Goal: Browse casually: Explore the website without a specific task or goal

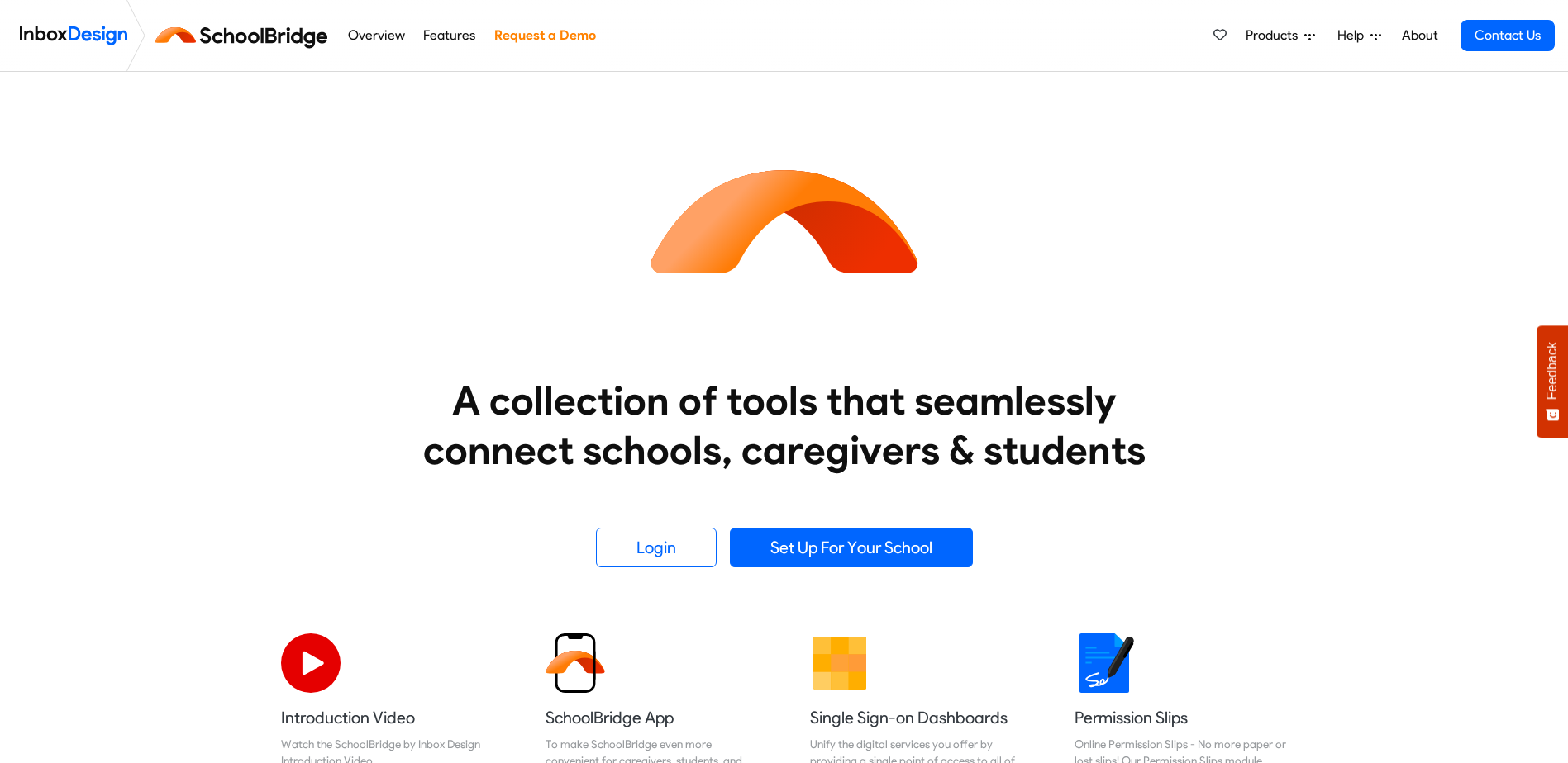
scroll to position [83, 0]
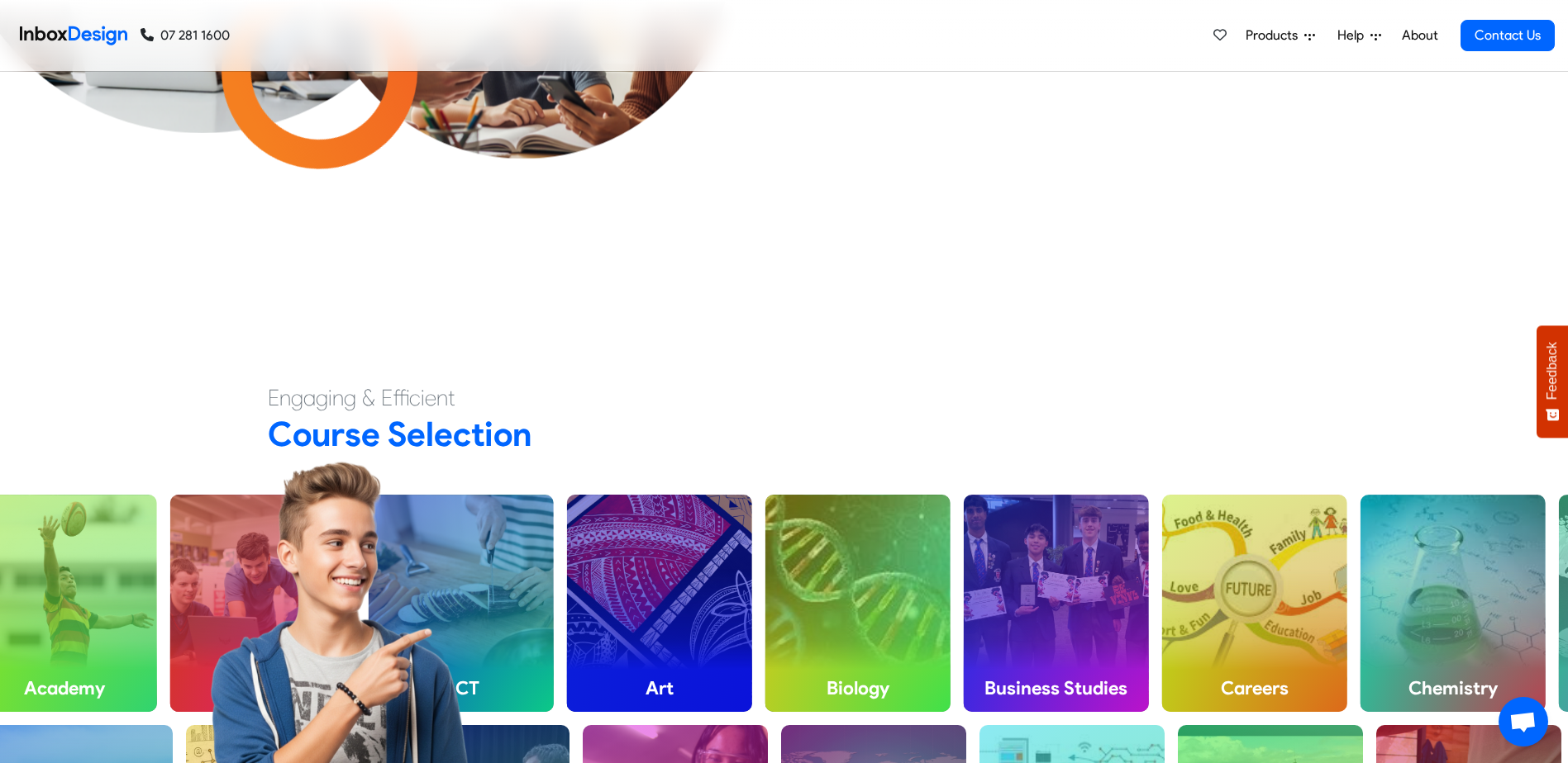
scroll to position [661, 0]
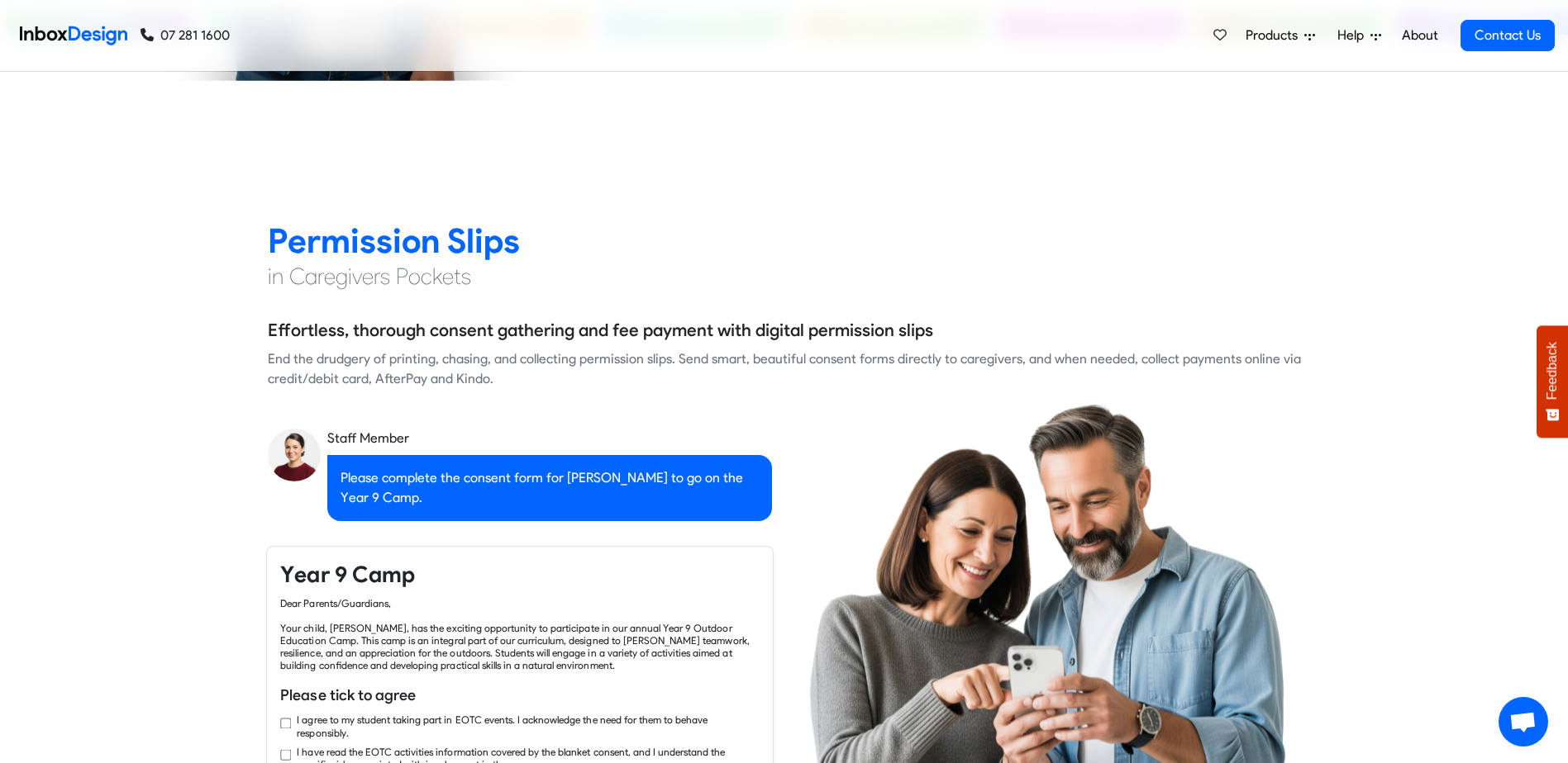
checkbox input "true"
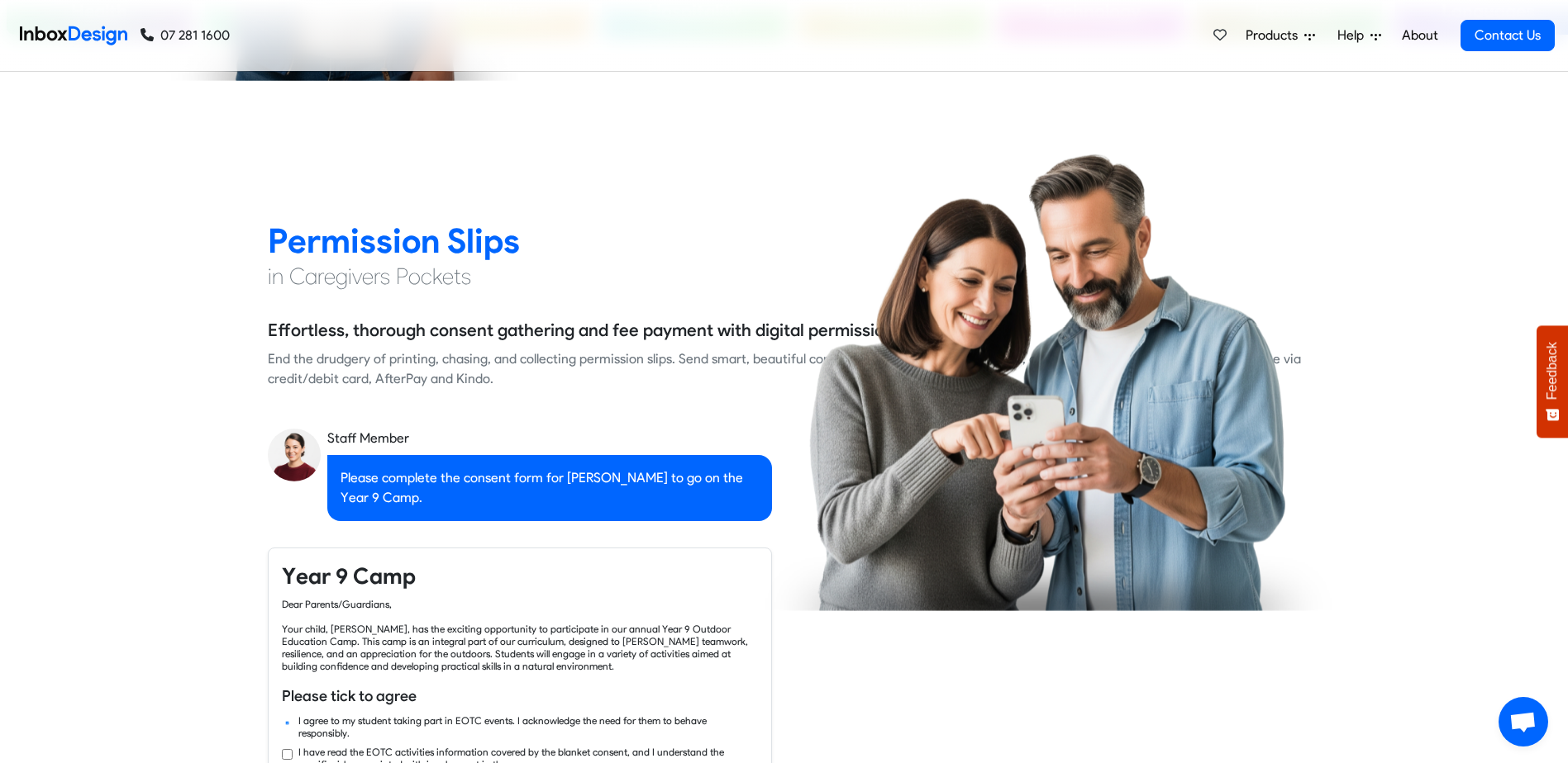
scroll to position [1652, 0]
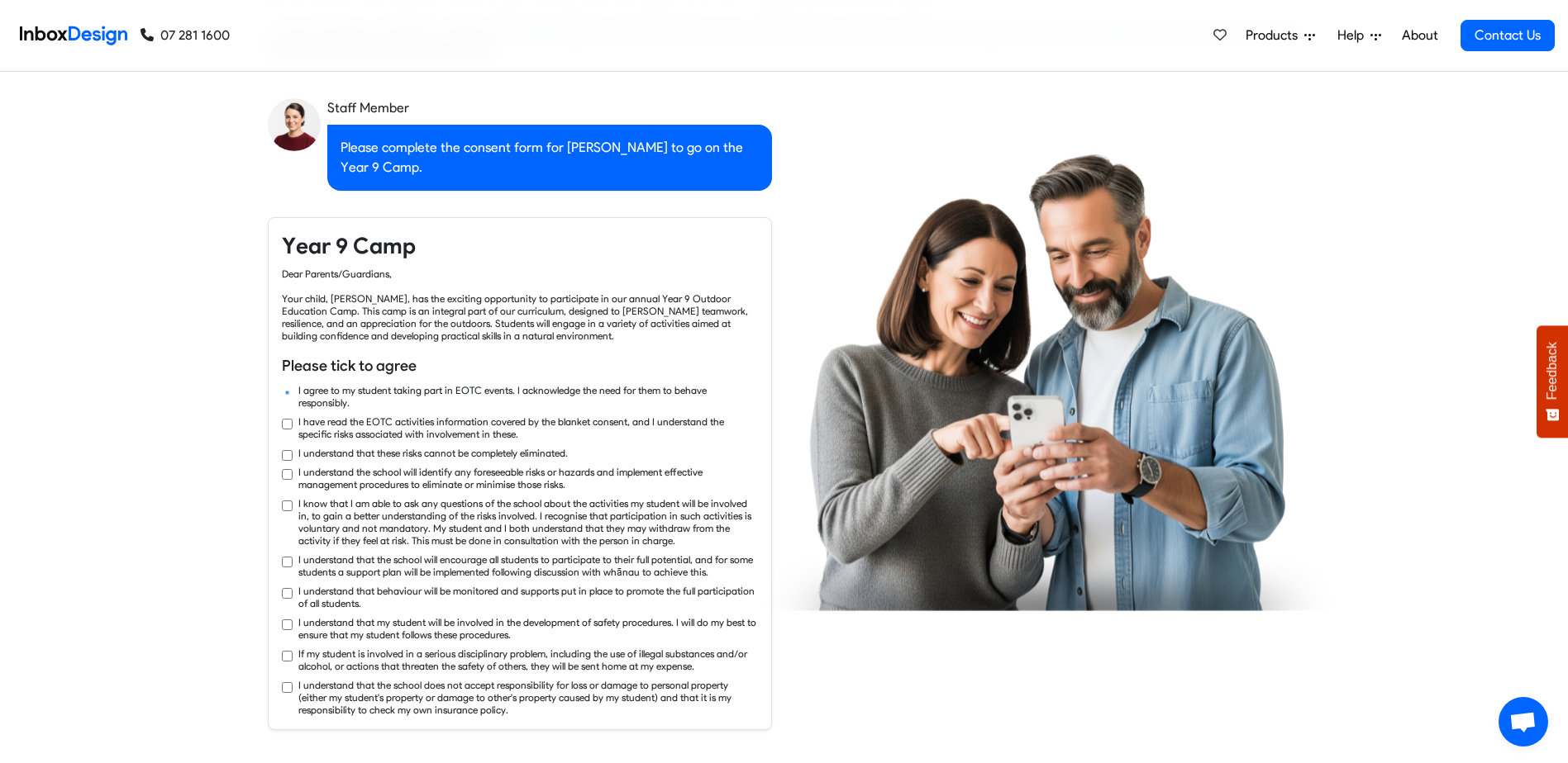
checkbox input "true"
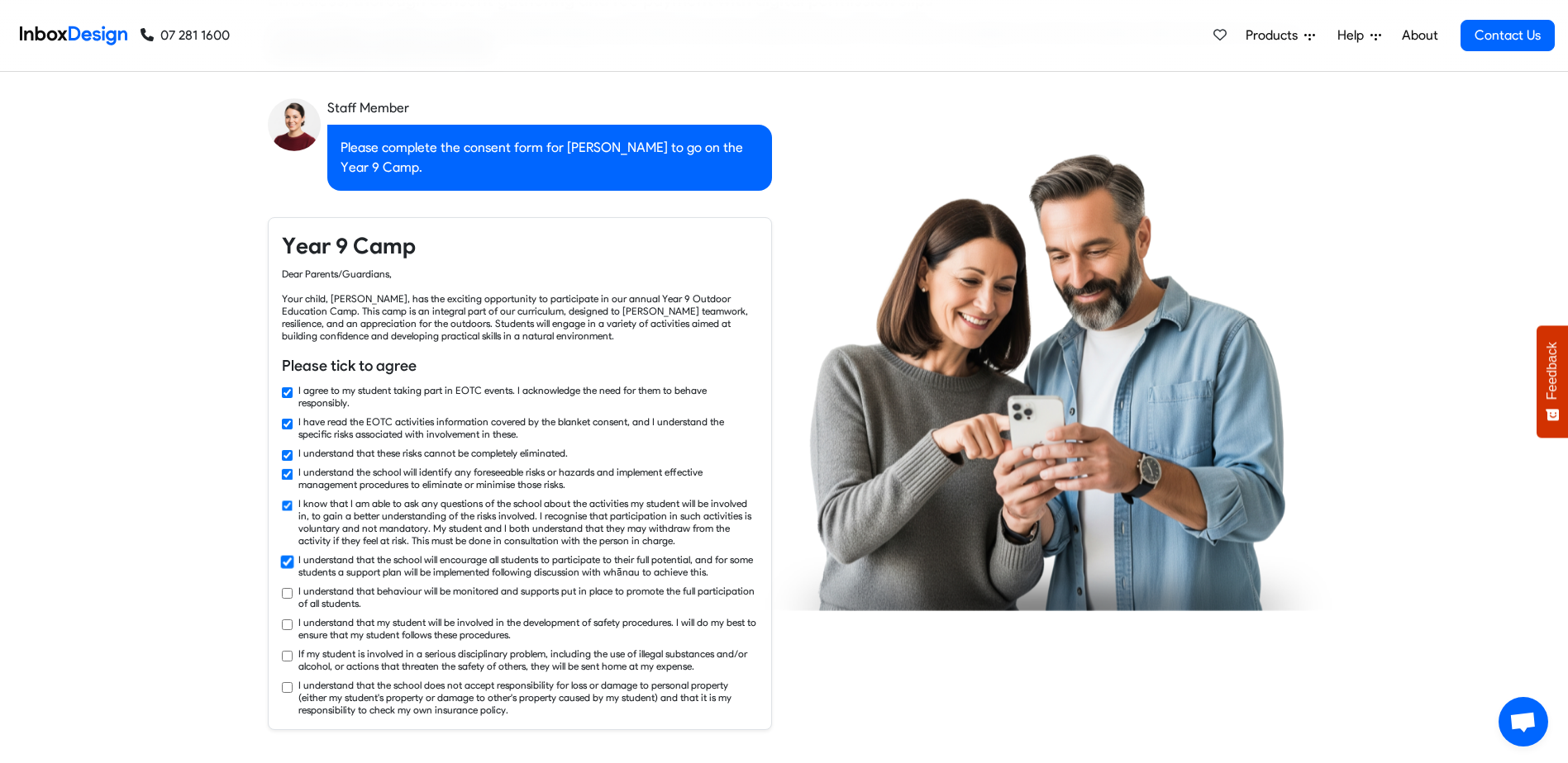
checkbox input "true"
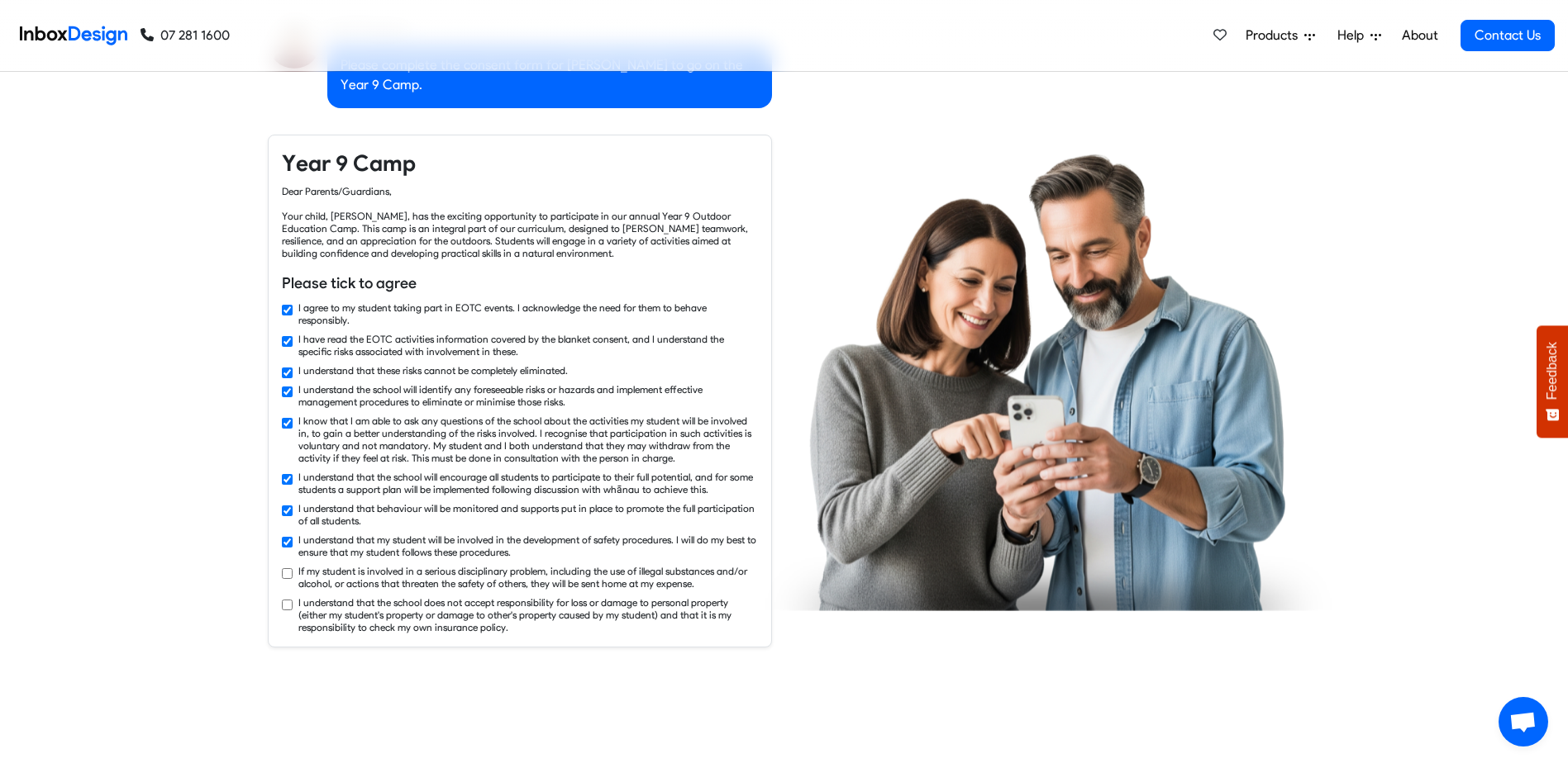
checkbox input "true"
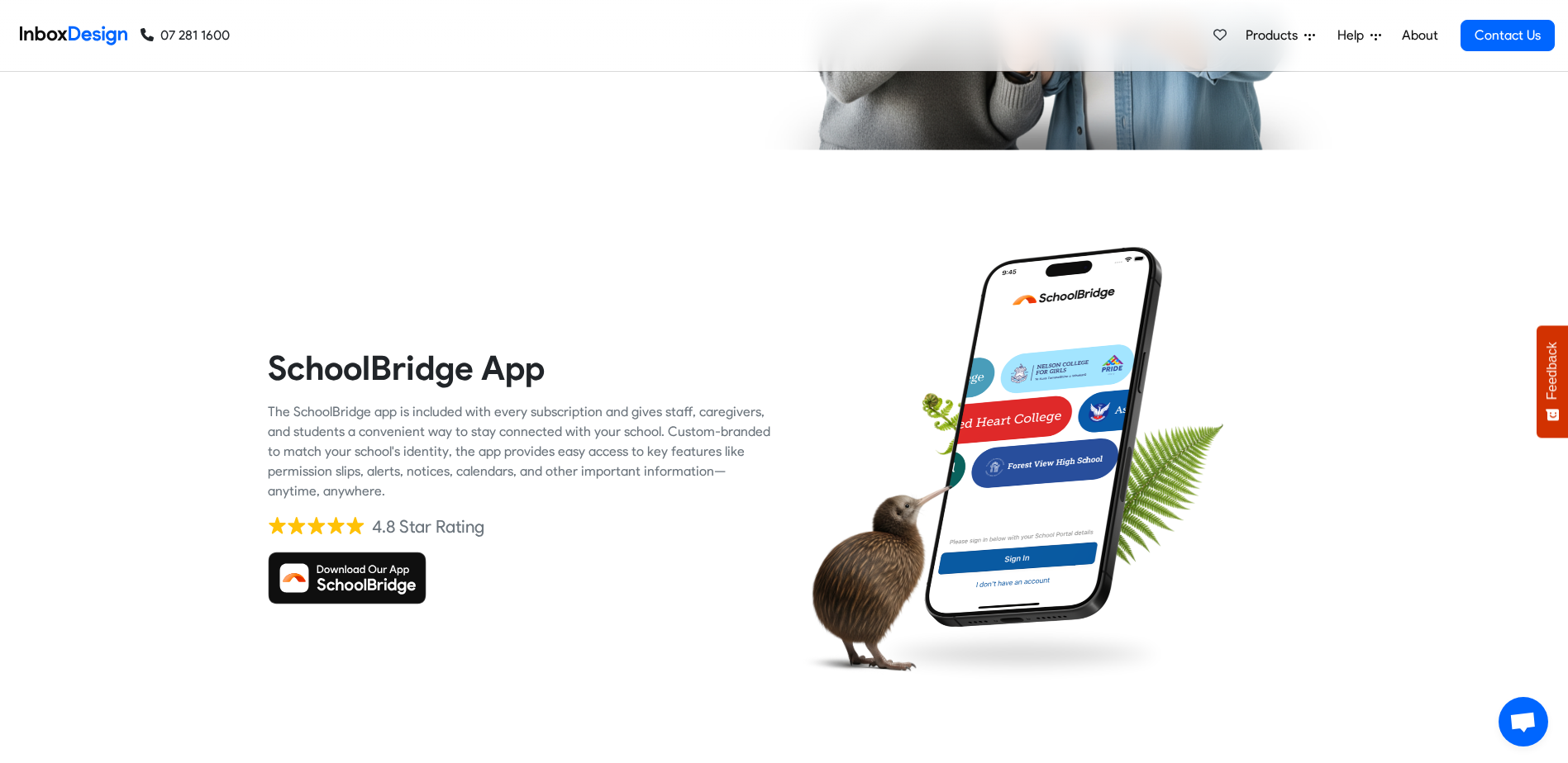
scroll to position [2809, 0]
